Goal: Information Seeking & Learning: Learn about a topic

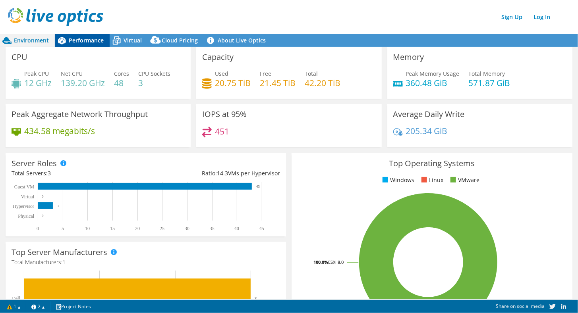
click at [73, 39] on span "Performance" at bounding box center [86, 41] width 35 height 8
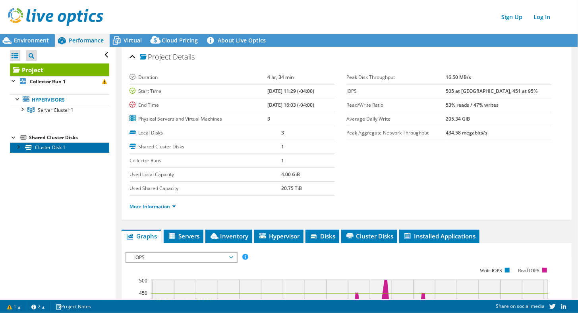
click at [48, 149] on link "Cluster Disk 1" at bounding box center [59, 148] width 99 height 10
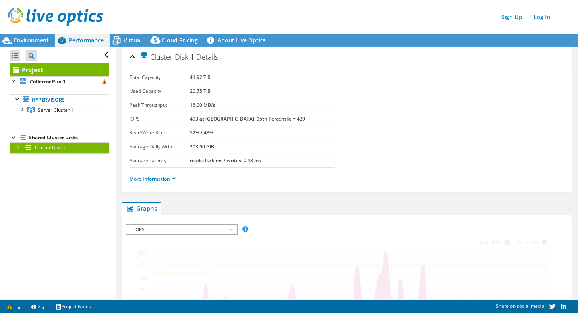
drag, startPoint x: 54, startPoint y: 110, endPoint x: 126, endPoint y: 160, distance: 86.9
click at [54, 110] on span "Server Cluster 1" at bounding box center [56, 110] width 36 height 7
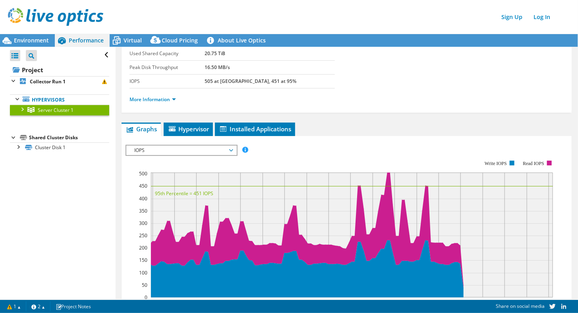
scroll to position [119, 0]
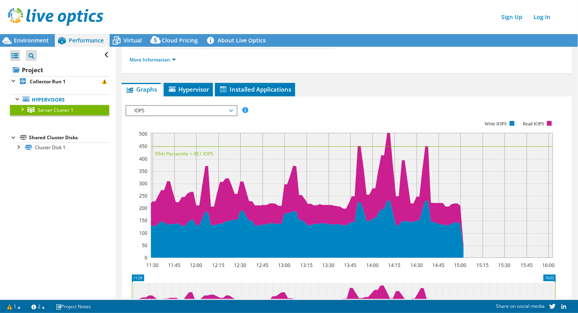
click at [202, 109] on span "IOPS" at bounding box center [181, 111] width 102 height 10
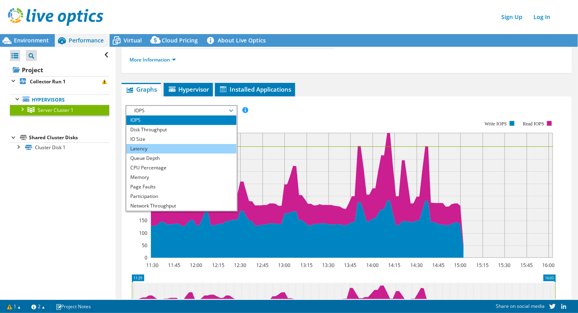
click at [155, 145] on li "Latency" at bounding box center [181, 149] width 110 height 10
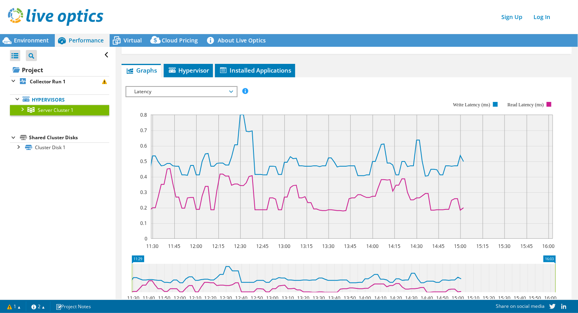
scroll to position [159, 0]
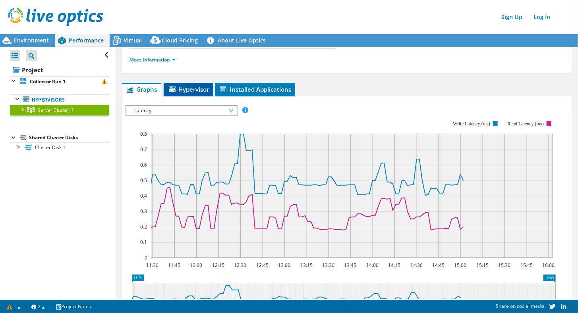
click at [193, 88] on span "Hypervisor" at bounding box center [188, 89] width 41 height 8
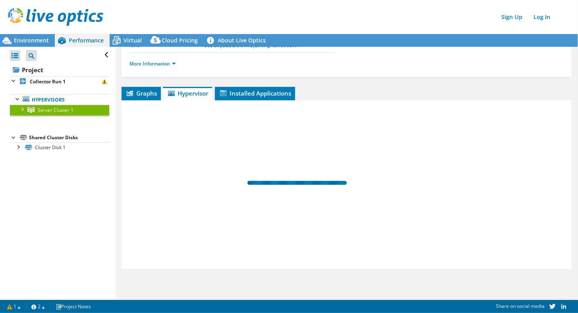
scroll to position [114, 0]
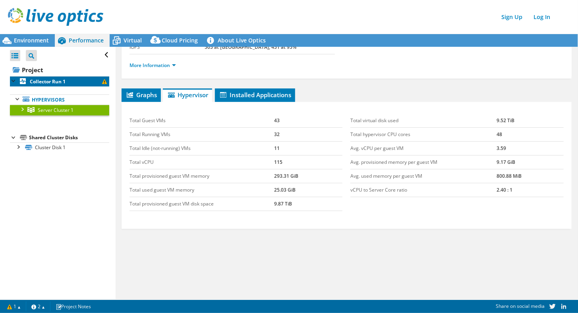
drag, startPoint x: 29, startPoint y: 83, endPoint x: 51, endPoint y: 92, distance: 24.4
click at [29, 83] on link "Collector Run 1" at bounding box center [59, 81] width 99 height 10
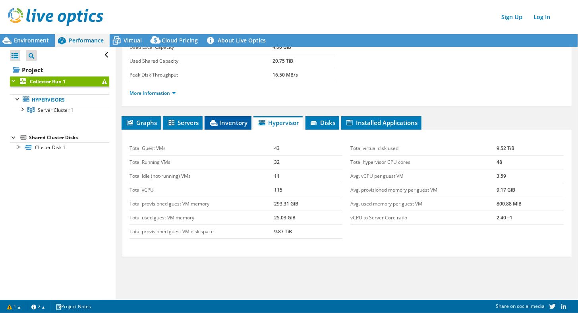
scroll to position [119, 0]
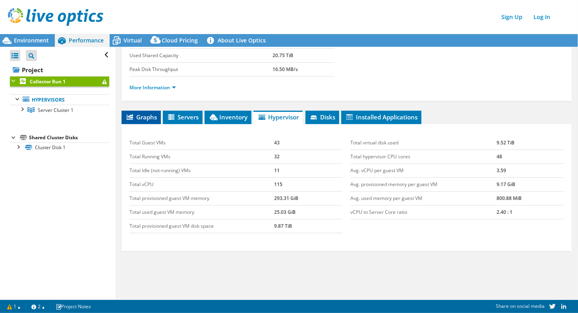
click at [149, 119] on span "Graphs" at bounding box center [141, 117] width 31 height 8
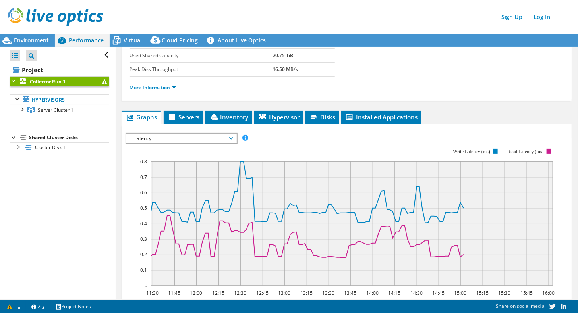
click at [218, 134] on span "Latency" at bounding box center [181, 139] width 102 height 10
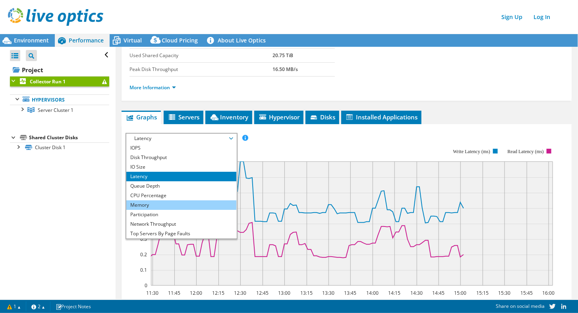
click at [168, 202] on li "Memory" at bounding box center [181, 206] width 110 height 10
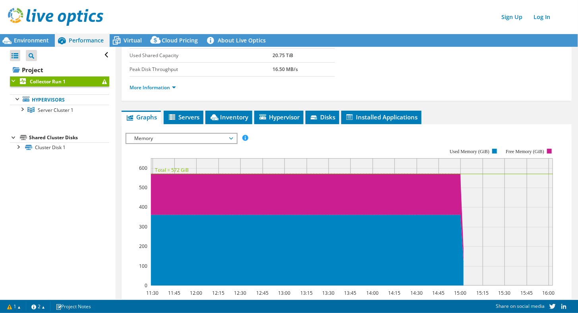
click at [218, 136] on span "Memory" at bounding box center [181, 139] width 102 height 10
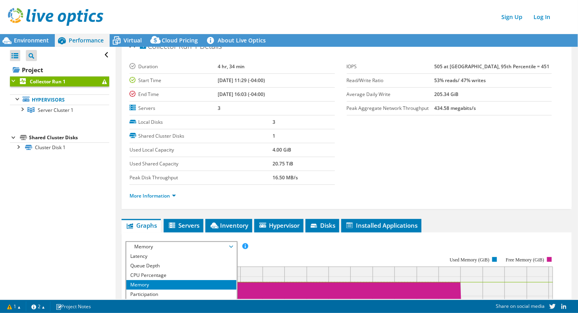
scroll to position [0, 0]
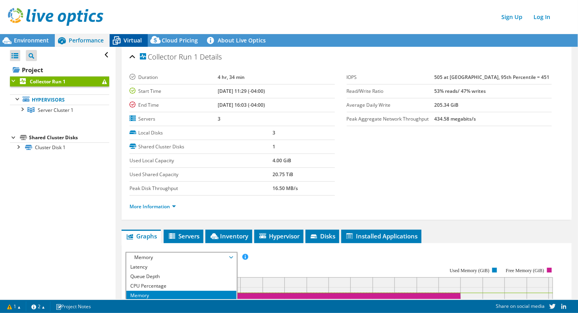
click at [122, 38] on icon at bounding box center [117, 41] width 14 height 14
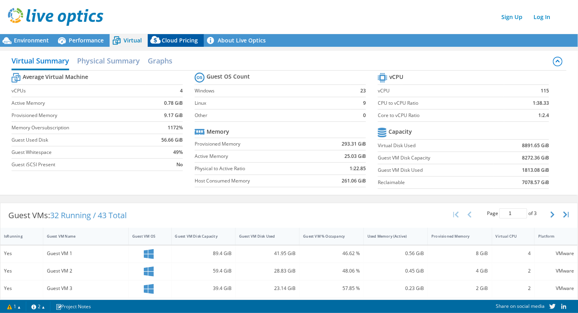
click at [177, 42] on span "Cloud Pricing" at bounding box center [180, 41] width 36 height 8
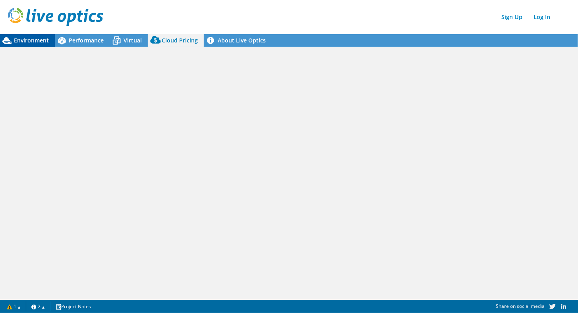
click at [40, 44] on div "Environment" at bounding box center [27, 40] width 55 height 13
